Goal: Task Accomplishment & Management: Use online tool/utility

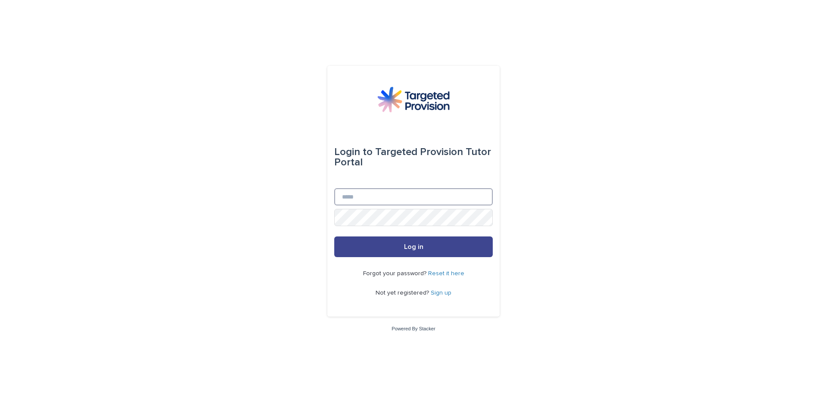
type input "**********"
click at [418, 249] on span "Log in" at bounding box center [413, 246] width 19 height 7
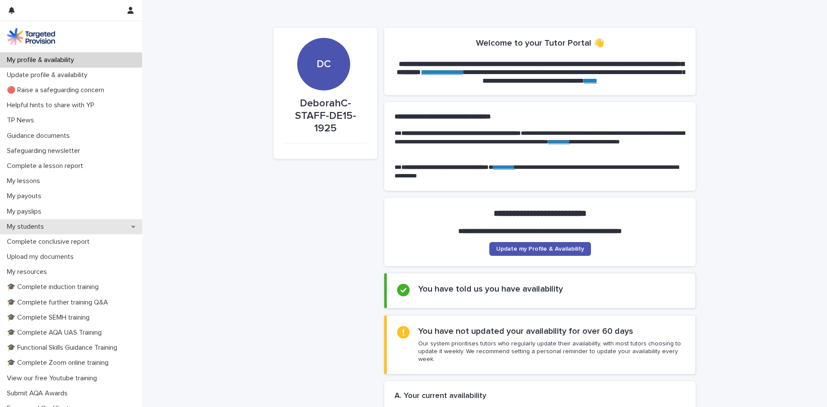
click at [31, 226] on p "My students" at bounding box center [26, 227] width 47 height 8
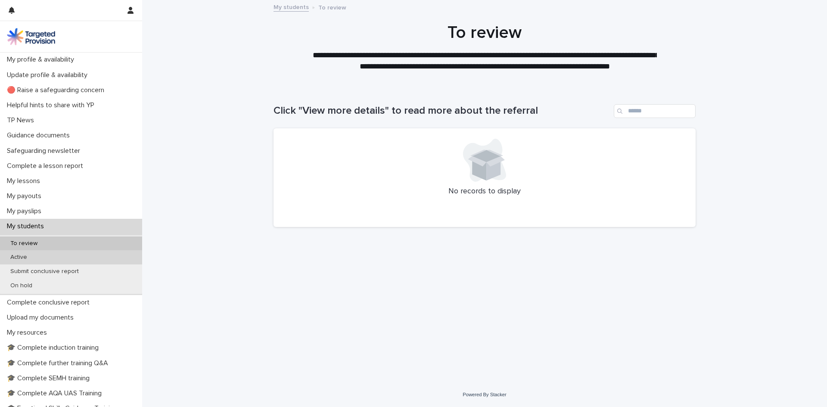
click at [21, 259] on p "Active" at bounding box center [18, 257] width 31 height 7
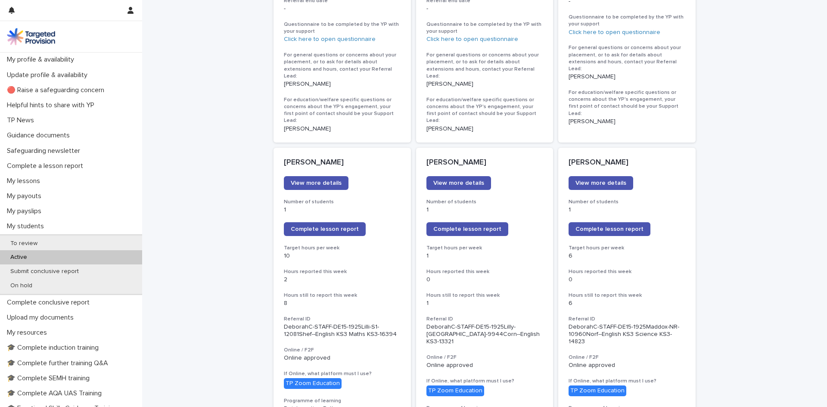
scroll to position [603, 0]
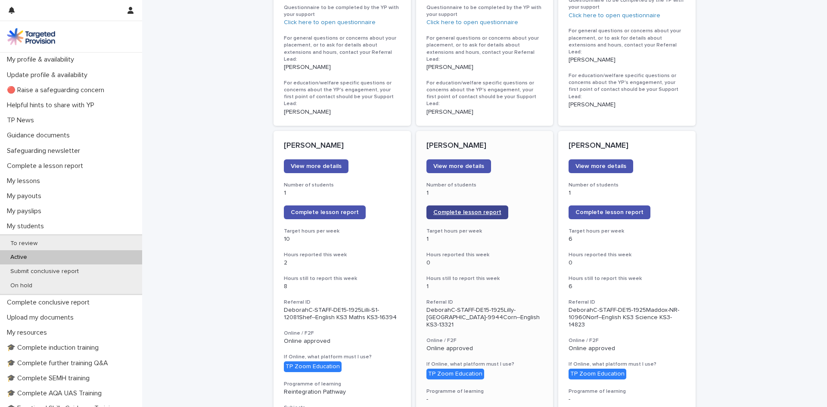
click at [461, 209] on span "Complete lesson report" at bounding box center [467, 212] width 68 height 6
click at [614, 209] on span "Complete lesson report" at bounding box center [610, 212] width 68 height 6
